Goal: Transaction & Acquisition: Purchase product/service

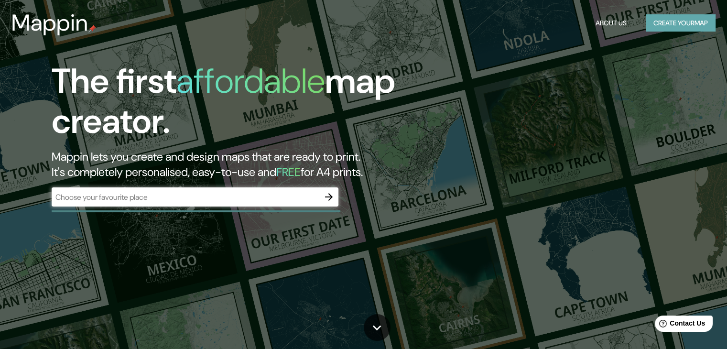
click at [686, 17] on button "Create your map" at bounding box center [681, 23] width 70 height 18
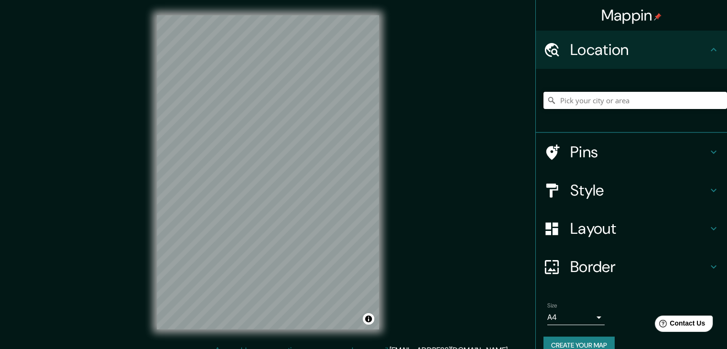
click at [608, 106] on input "Pick your city or area" at bounding box center [636, 100] width 184 height 17
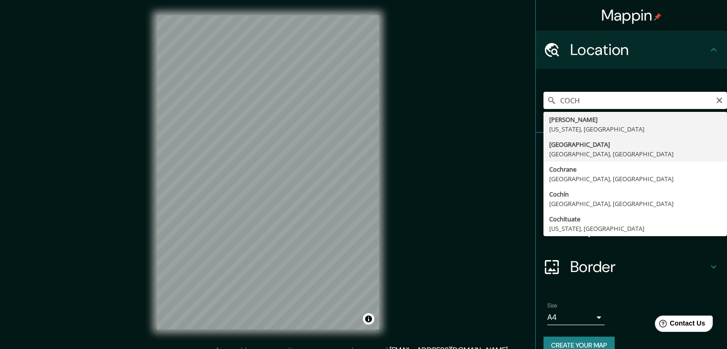
type input "[GEOGRAPHIC_DATA], [GEOGRAPHIC_DATA], [GEOGRAPHIC_DATA]"
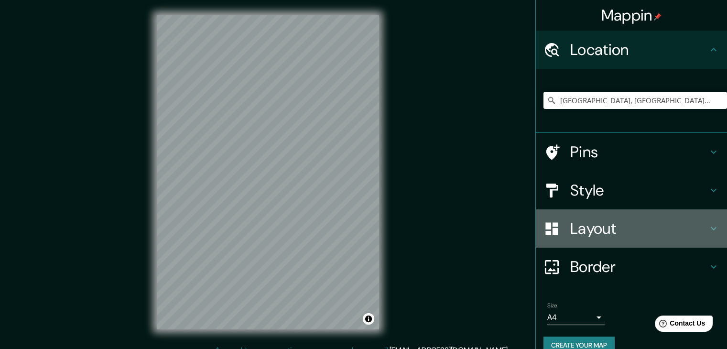
click at [608, 227] on h4 "Layout" at bounding box center [639, 228] width 138 height 19
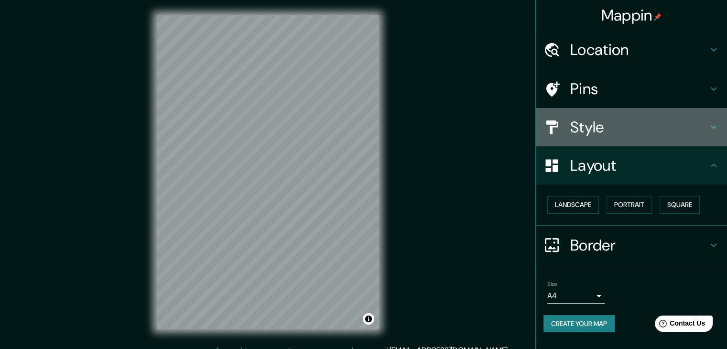
click at [612, 130] on h4 "Style" at bounding box center [639, 127] width 138 height 19
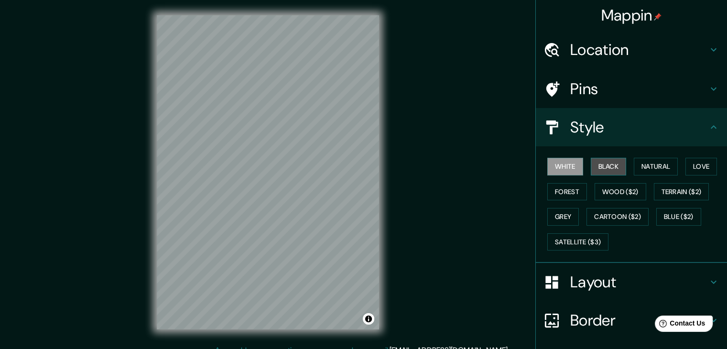
click at [611, 167] on button "Black" at bounding box center [609, 167] width 36 height 18
click at [564, 190] on button "Forest" at bounding box center [568, 192] width 40 height 18
click at [560, 161] on button "White" at bounding box center [566, 167] width 36 height 18
click at [666, 162] on button "Natural" at bounding box center [656, 167] width 44 height 18
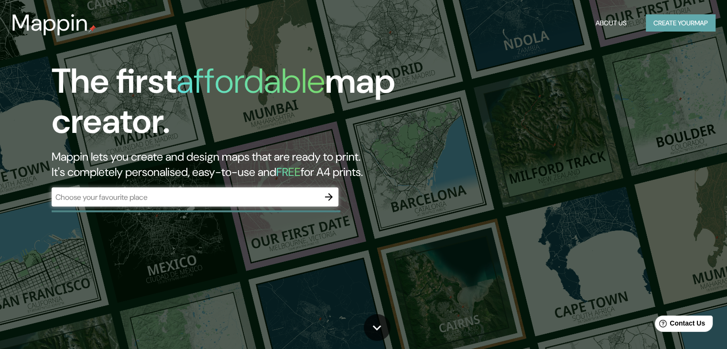
click at [683, 27] on button "Create your map" at bounding box center [681, 23] width 70 height 18
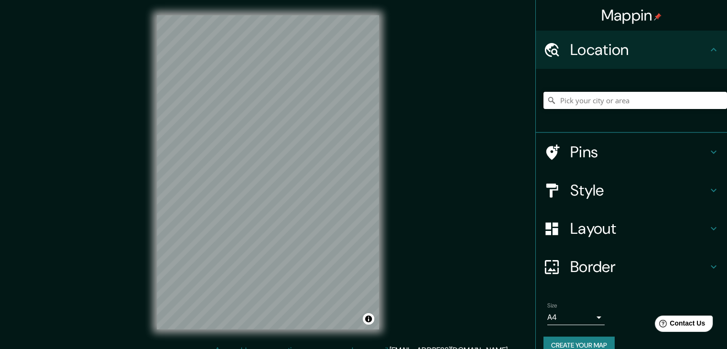
click at [579, 99] on input "Pick your city or area" at bounding box center [636, 100] width 184 height 17
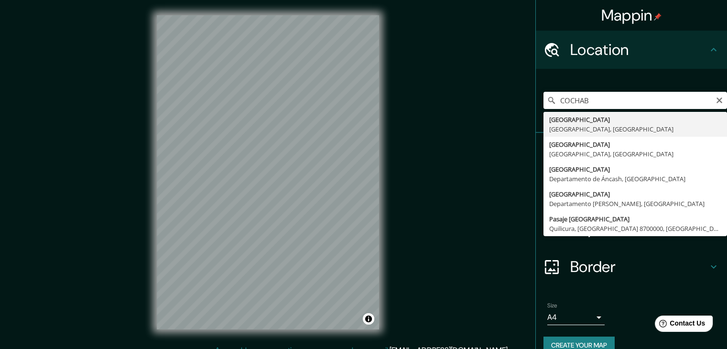
type input "[GEOGRAPHIC_DATA], [GEOGRAPHIC_DATA], [GEOGRAPHIC_DATA]"
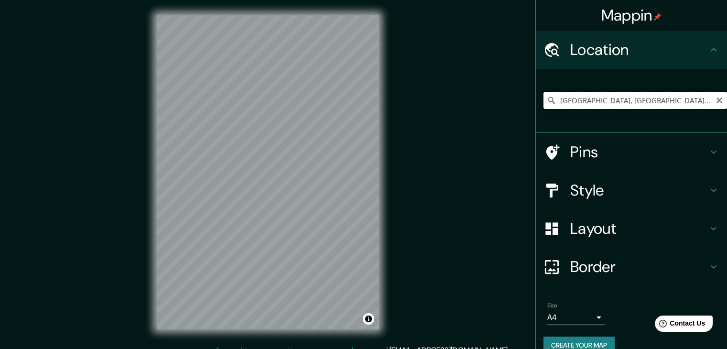
click at [562, 100] on input "[GEOGRAPHIC_DATA], [GEOGRAPHIC_DATA], [GEOGRAPHIC_DATA]" at bounding box center [636, 100] width 184 height 17
click at [716, 101] on icon "Clear" at bounding box center [720, 101] width 8 height 8
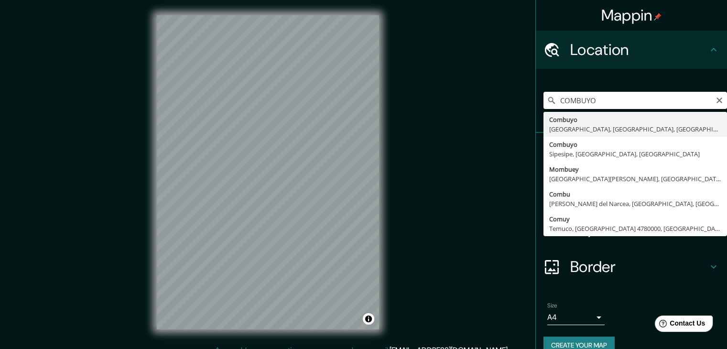
type input "Combuyo, Vinto, Departamento de Cochabamba, Bolivia"
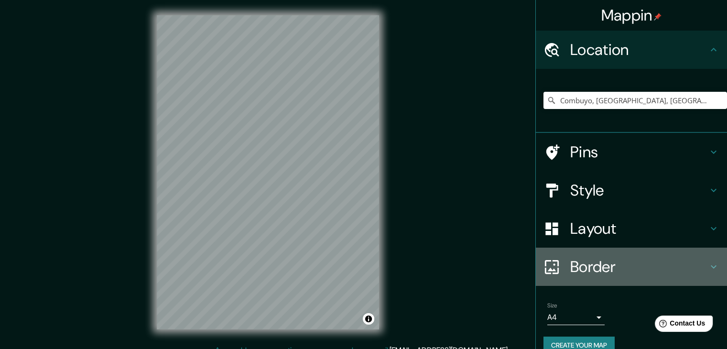
click at [600, 273] on h4 "Border" at bounding box center [639, 266] width 138 height 19
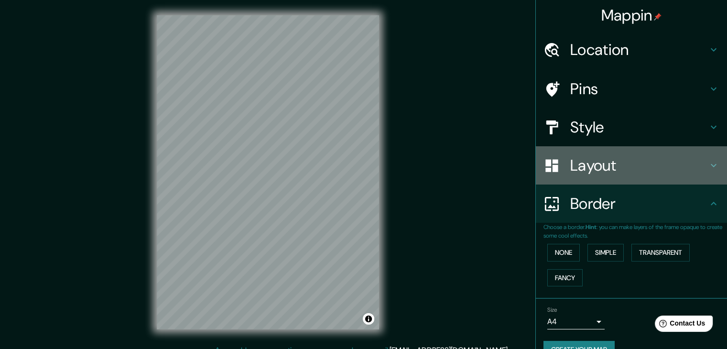
click at [598, 163] on h4 "Layout" at bounding box center [639, 165] width 138 height 19
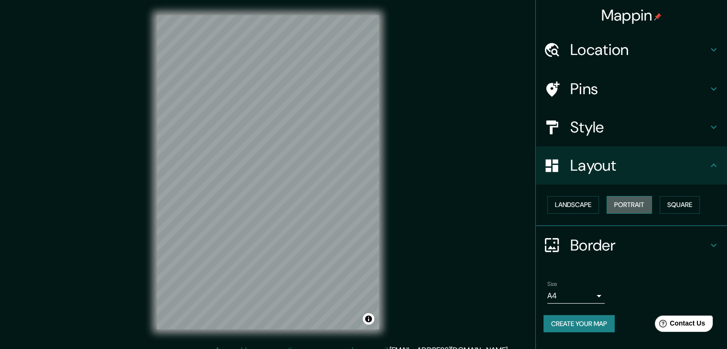
click at [620, 207] on button "Portrait" at bounding box center [629, 205] width 45 height 18
click at [586, 208] on button "Landscape" at bounding box center [574, 205] width 52 height 18
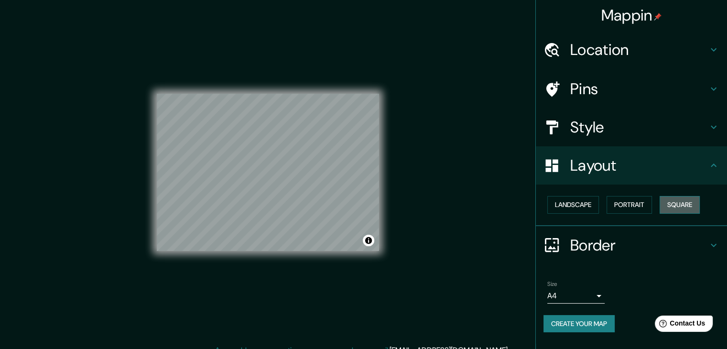
click at [670, 199] on button "Square" at bounding box center [680, 205] width 40 height 18
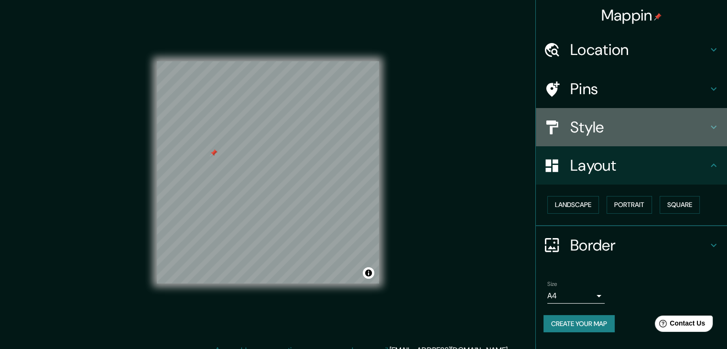
click at [601, 131] on h4 "Style" at bounding box center [639, 127] width 138 height 19
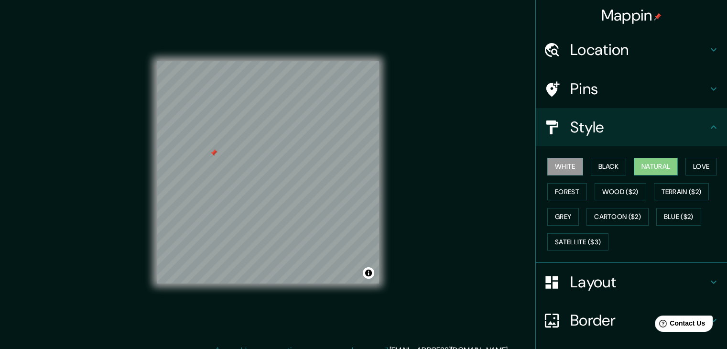
click at [650, 163] on button "Natural" at bounding box center [656, 167] width 44 height 18
click at [307, 290] on div "© Mapbox © OpenStreetMap Improve this map" at bounding box center [268, 172] width 222 height 314
